Goal: Transaction & Acquisition: Download file/media

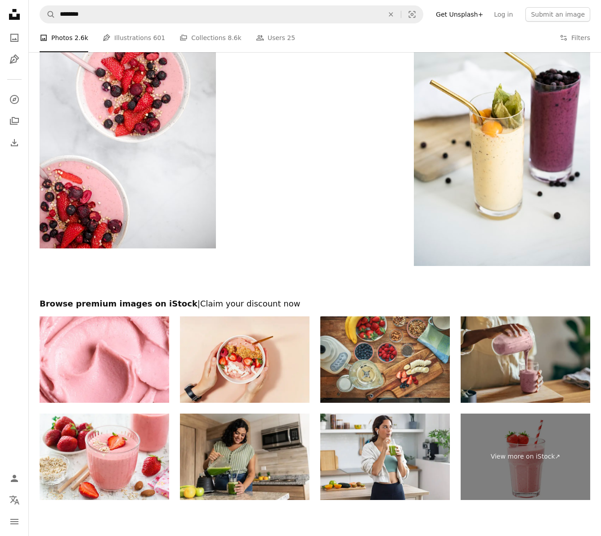
scroll to position [1848, 0]
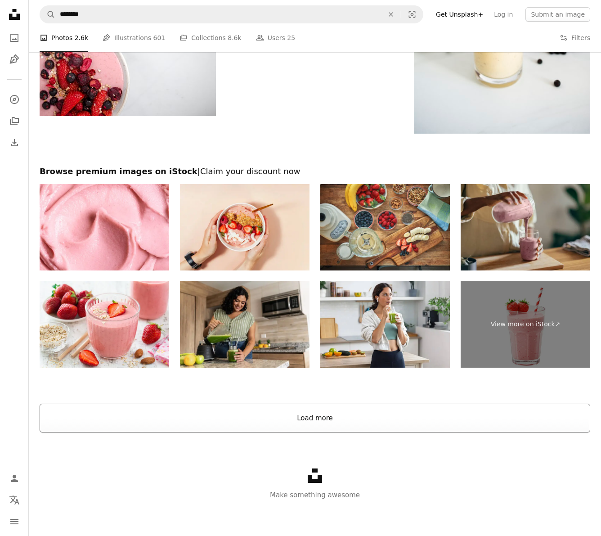
click at [355, 418] on button "Load more" at bounding box center [315, 418] width 551 height 29
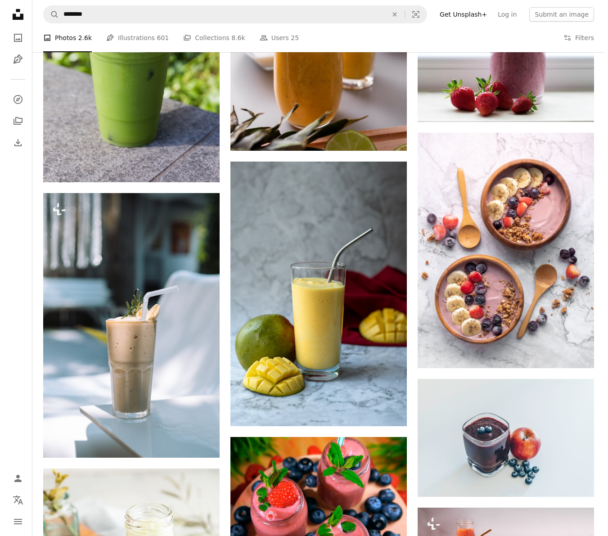
scroll to position [2603, 0]
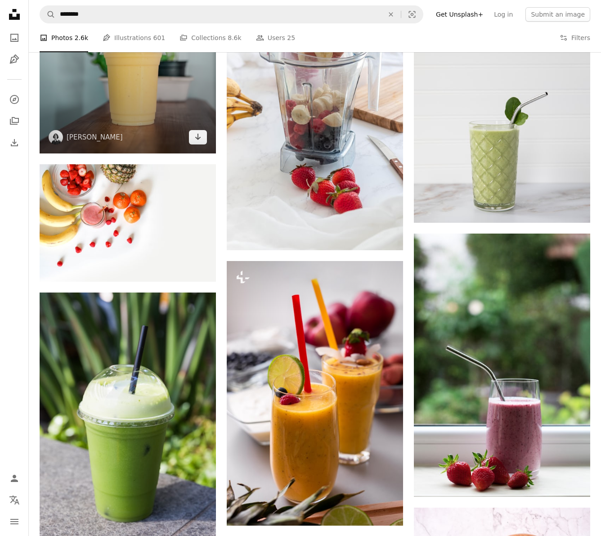
click at [154, 101] on img at bounding box center [128, 21] width 176 height 265
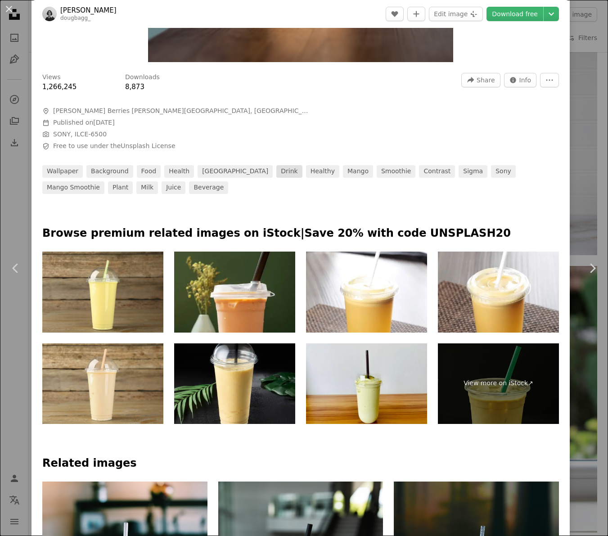
scroll to position [492, 0]
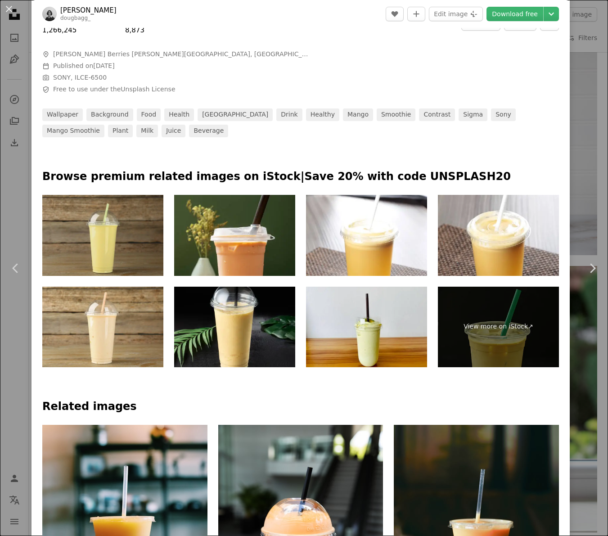
click at [140, 225] on img at bounding box center [102, 235] width 121 height 81
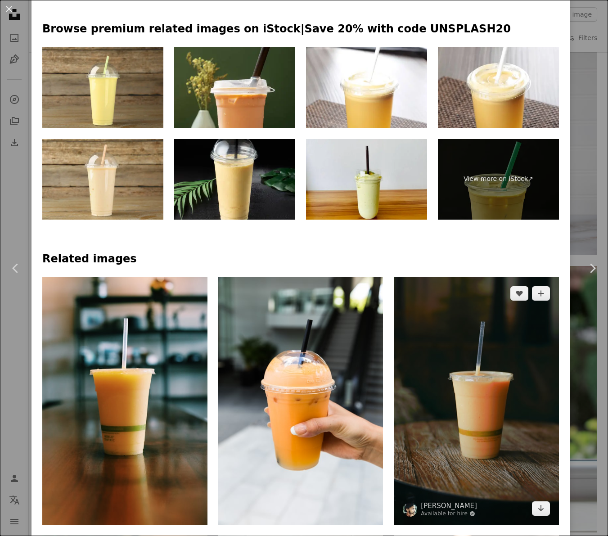
scroll to position [0, 0]
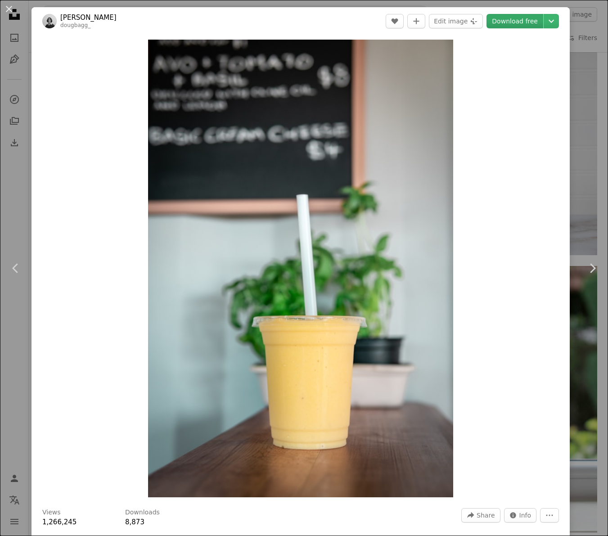
click at [505, 22] on link "Download free" at bounding box center [514, 21] width 57 height 14
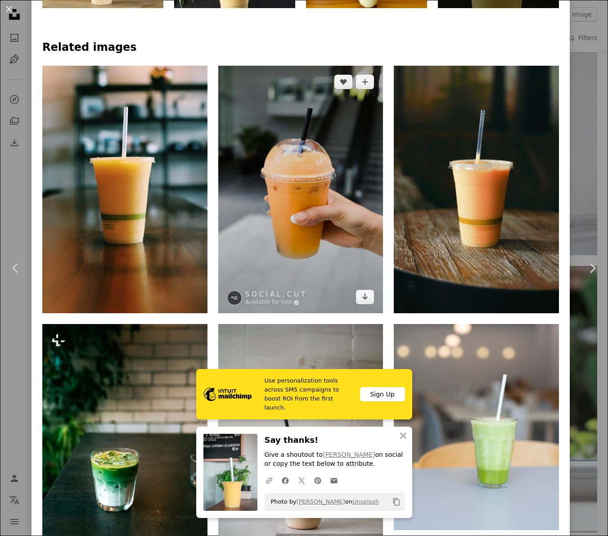
scroll to position [851, 0]
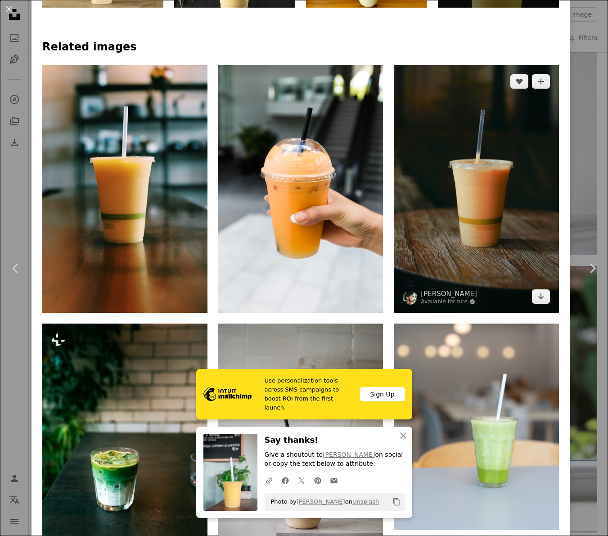
click at [450, 206] on img at bounding box center [476, 188] width 165 height 247
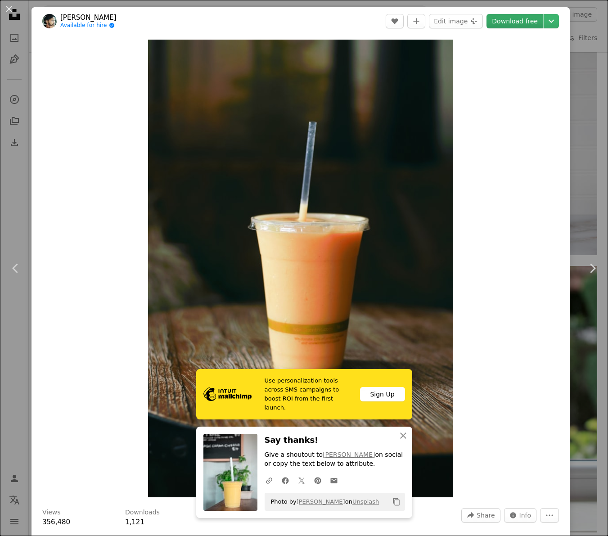
click at [510, 18] on link "Download free" at bounding box center [514, 21] width 57 height 14
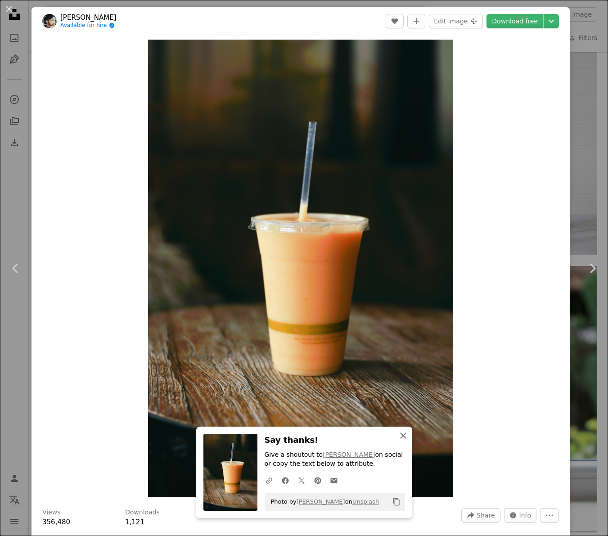
click at [400, 435] on icon "button" at bounding box center [403, 435] width 6 height 6
